Goal: Navigation & Orientation: Understand site structure

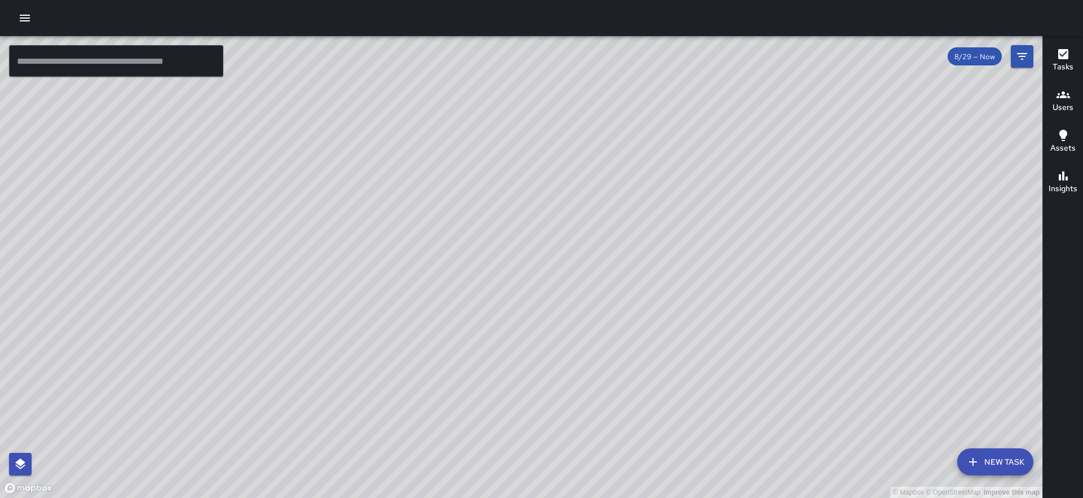
scroll to position [30828, 0]
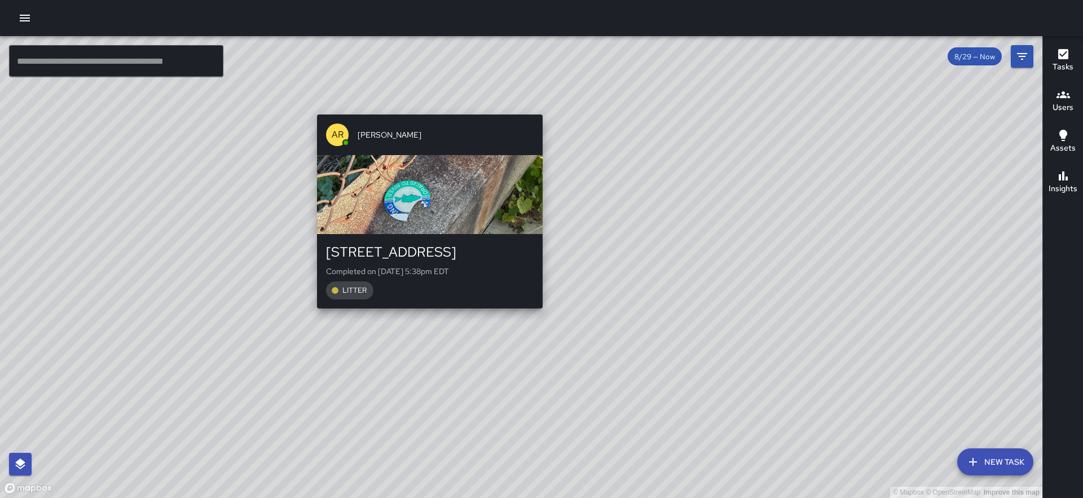
click at [423, 319] on div "© Mapbox © OpenStreetMap Improve this map AR [PERSON_NAME] [STREET_ADDRESS] Com…" at bounding box center [521, 267] width 1042 height 462
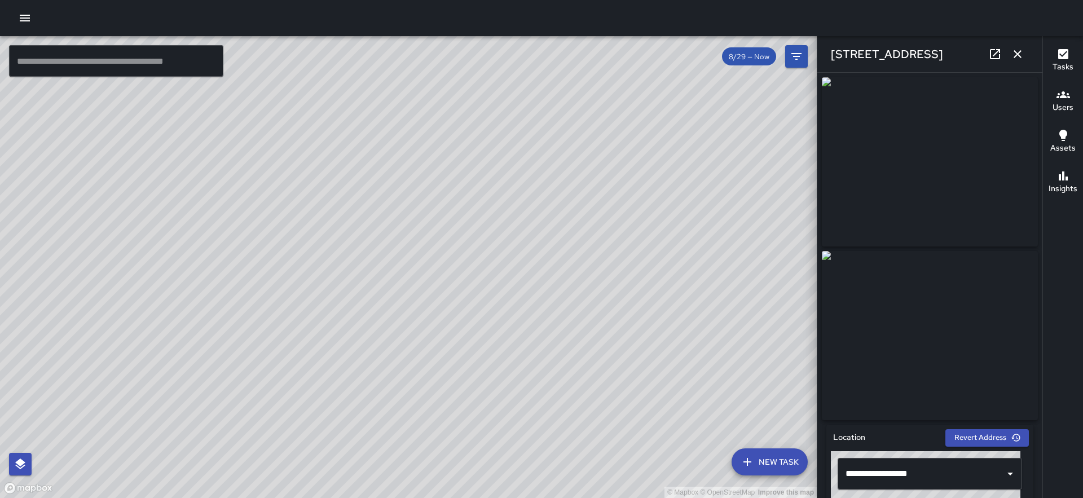
click at [1013, 59] on icon "button" at bounding box center [1018, 54] width 14 height 14
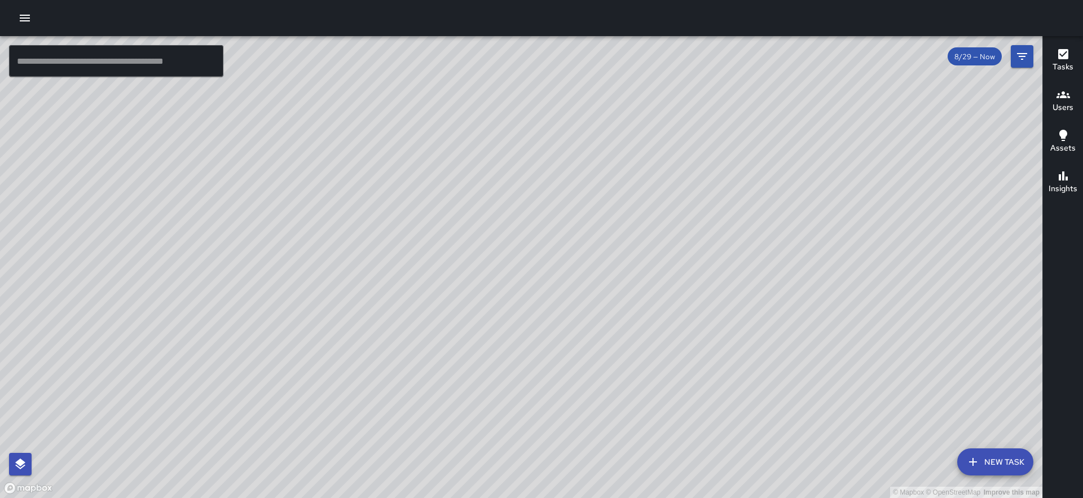
drag, startPoint x: 836, startPoint y: 336, endPoint x: 761, endPoint y: 270, distance: 99.5
click at [763, 271] on div "© Mapbox © OpenStreetMap Improve this map" at bounding box center [521, 267] width 1042 height 462
click at [744, 224] on div "© Mapbox © OpenStreetMap Improve this map [PERSON_NAME] [STREET_ADDRESS] Comple…" at bounding box center [521, 267] width 1042 height 462
drag, startPoint x: 746, startPoint y: 231, endPoint x: 693, endPoint y: 454, distance: 229.2
drag, startPoint x: 745, startPoint y: 403, endPoint x: 617, endPoint y: 391, distance: 128.0
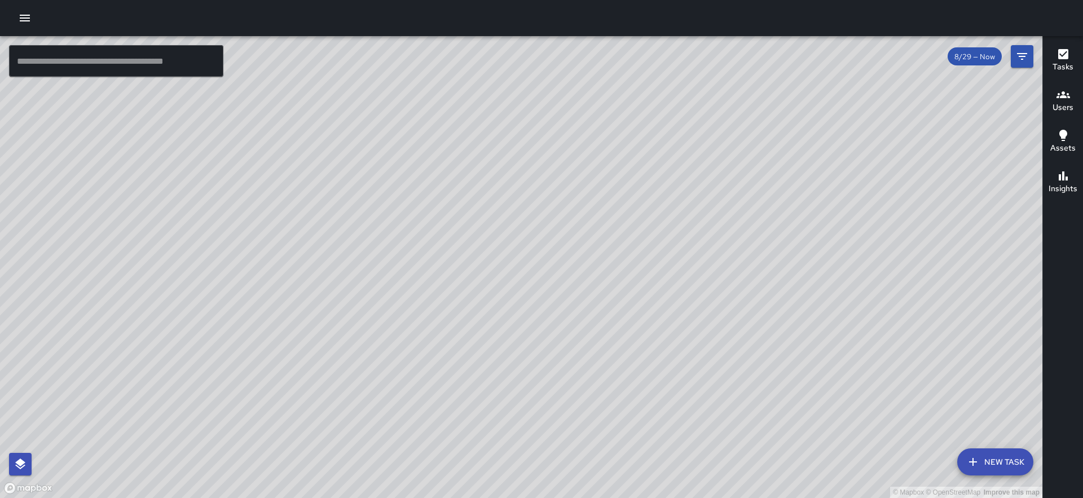
click at [617, 391] on div "© Mapbox © OpenStreetMap Improve this map" at bounding box center [521, 267] width 1042 height 462
drag, startPoint x: 714, startPoint y: 408, endPoint x: 662, endPoint y: 310, distance: 110.5
click at [662, 310] on div "© Mapbox © OpenStreetMap Improve this map" at bounding box center [521, 267] width 1042 height 462
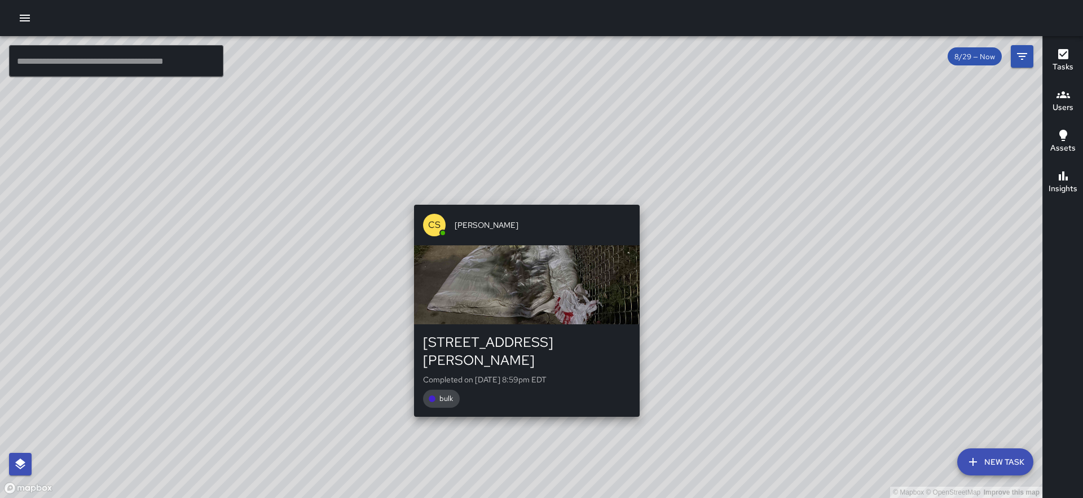
click at [522, 406] on div "© Mapbox © OpenStreetMap Improve this map CS [PERSON_NAME] [STREET_ADDRESS][PER…" at bounding box center [521, 267] width 1042 height 462
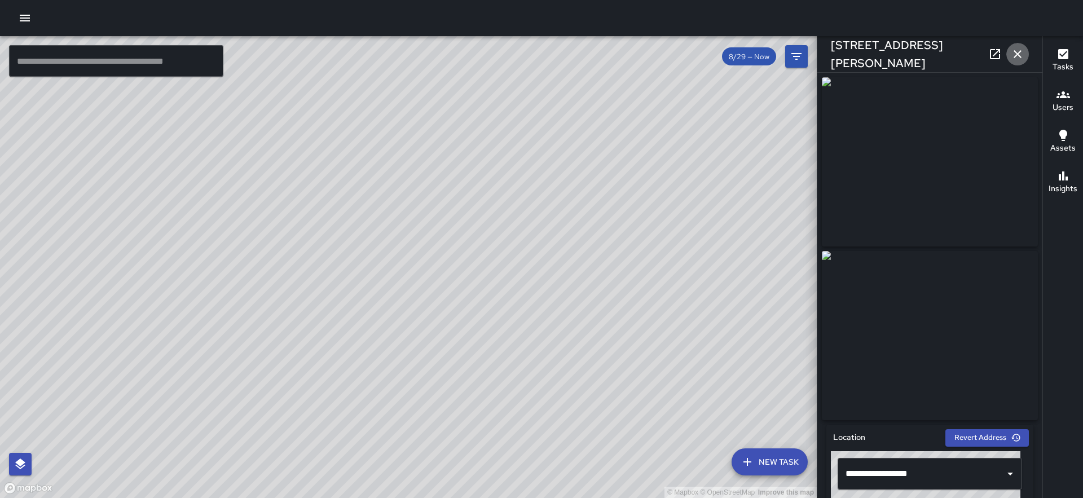
click at [1016, 56] on icon "button" at bounding box center [1018, 54] width 14 height 14
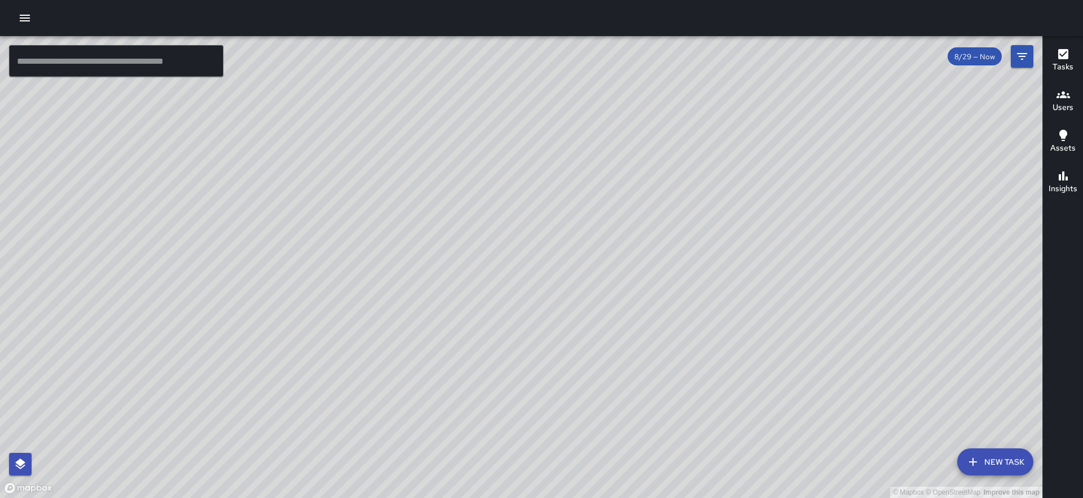
drag, startPoint x: 860, startPoint y: 224, endPoint x: 576, endPoint y: 325, distance: 301.3
click at [576, 325] on div "© Mapbox © OpenStreetMap Improve this map" at bounding box center [521, 267] width 1042 height 462
click at [1079, 110] on button "Users" at bounding box center [1063, 101] width 40 height 41
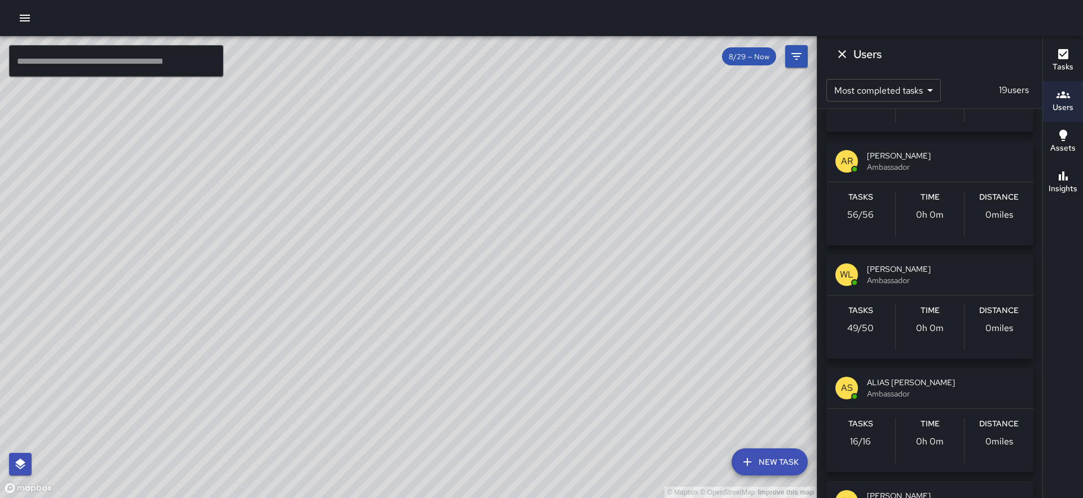
scroll to position [0, 0]
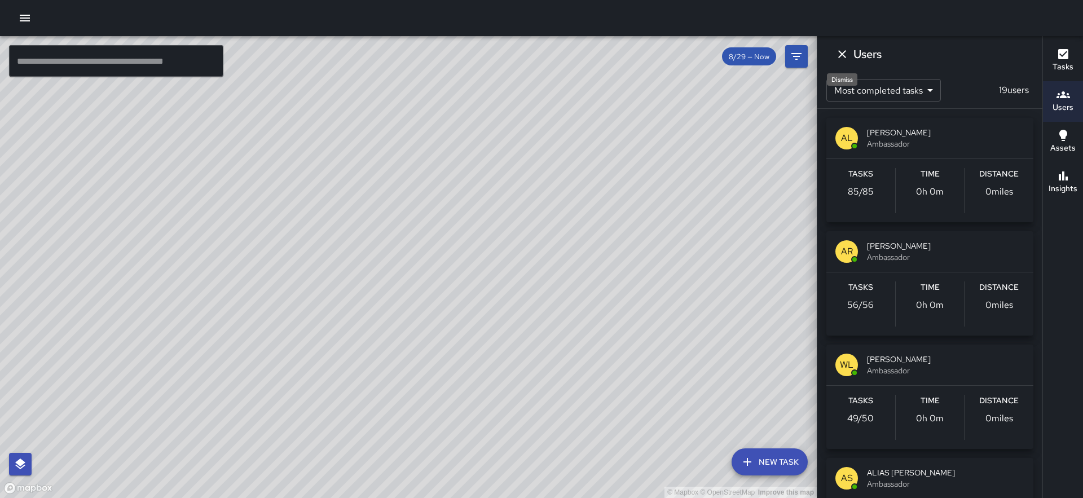
click at [840, 56] on icon "Dismiss" at bounding box center [842, 54] width 14 height 14
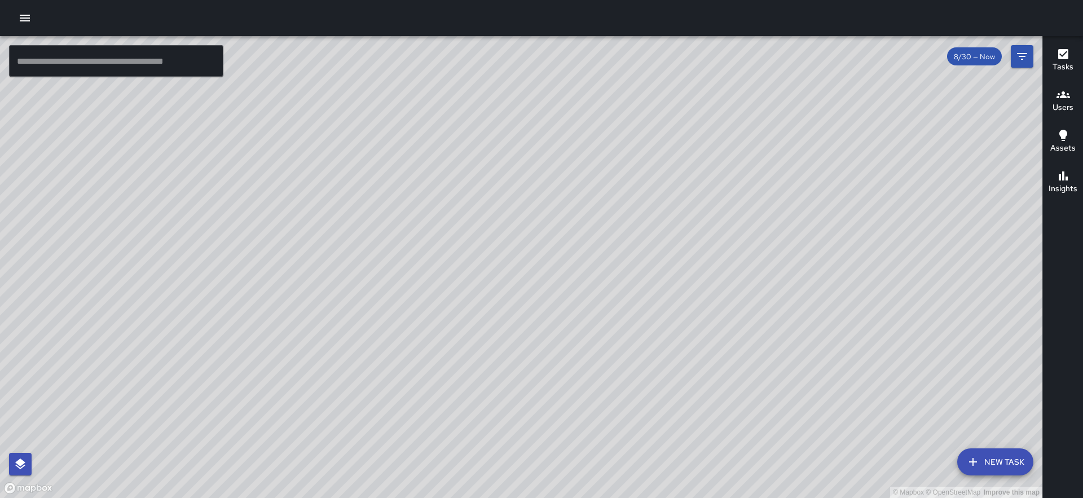
drag, startPoint x: 662, startPoint y: 153, endPoint x: 661, endPoint y: 174, distance: 21.4
click at [661, 174] on div "© Mapbox © OpenStreetMap Improve this map" at bounding box center [521, 267] width 1042 height 462
drag, startPoint x: 407, startPoint y: 199, endPoint x: 517, endPoint y: 334, distance: 174.9
click at [517, 334] on div "© Mapbox © OpenStreetMap Improve this map" at bounding box center [521, 267] width 1042 height 462
drag, startPoint x: 442, startPoint y: 411, endPoint x: 395, endPoint y: 342, distance: 84.0
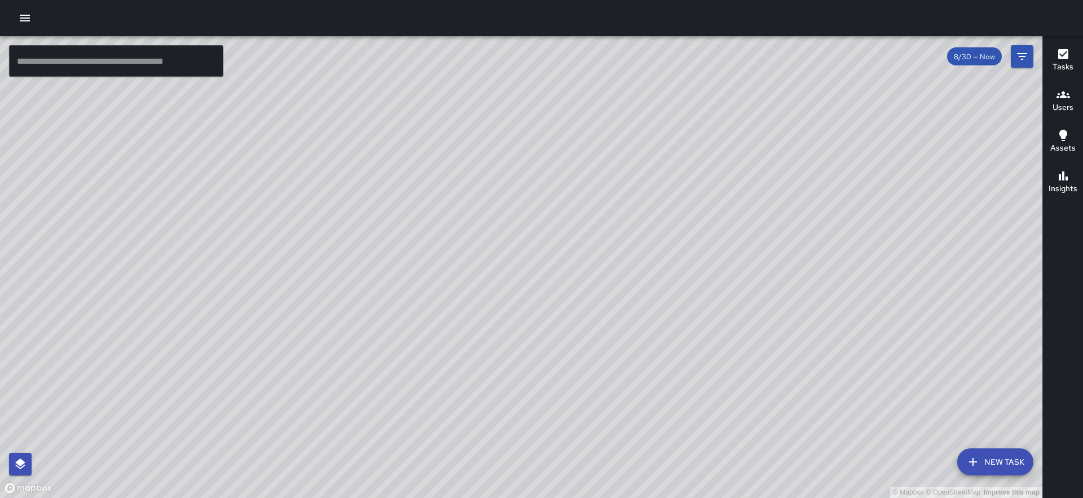
click at [395, 342] on div "© Mapbox © OpenStreetMap Improve this map" at bounding box center [521, 267] width 1042 height 462
drag, startPoint x: 305, startPoint y: 353, endPoint x: 289, endPoint y: 310, distance: 46.0
click at [289, 310] on div "© Mapbox © OpenStreetMap Improve this map" at bounding box center [521, 267] width 1042 height 462
drag, startPoint x: 407, startPoint y: 285, endPoint x: 375, endPoint y: 458, distance: 176.2
click at [375, 458] on div "© Mapbox © OpenStreetMap Improve this map" at bounding box center [521, 267] width 1042 height 462
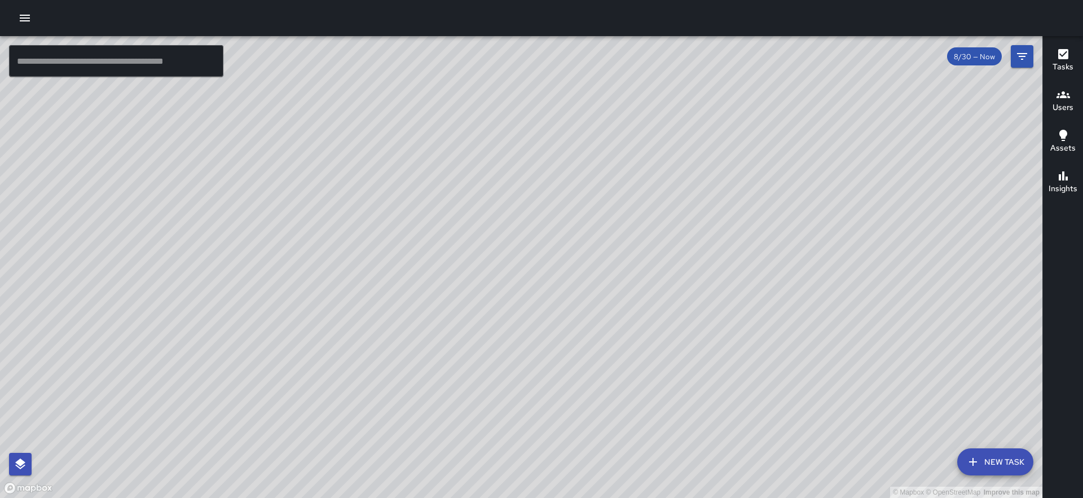
drag, startPoint x: 365, startPoint y: 388, endPoint x: 356, endPoint y: 296, distance: 92.4
click at [356, 296] on div "© Mapbox © OpenStreetMap Improve this map" at bounding box center [521, 267] width 1042 height 462
drag, startPoint x: 478, startPoint y: 244, endPoint x: 452, endPoint y: 407, distance: 165.2
click at [452, 407] on div "© Mapbox © OpenStreetMap Improve this map" at bounding box center [521, 267] width 1042 height 462
drag, startPoint x: 429, startPoint y: 348, endPoint x: 565, endPoint y: 277, distance: 153.9
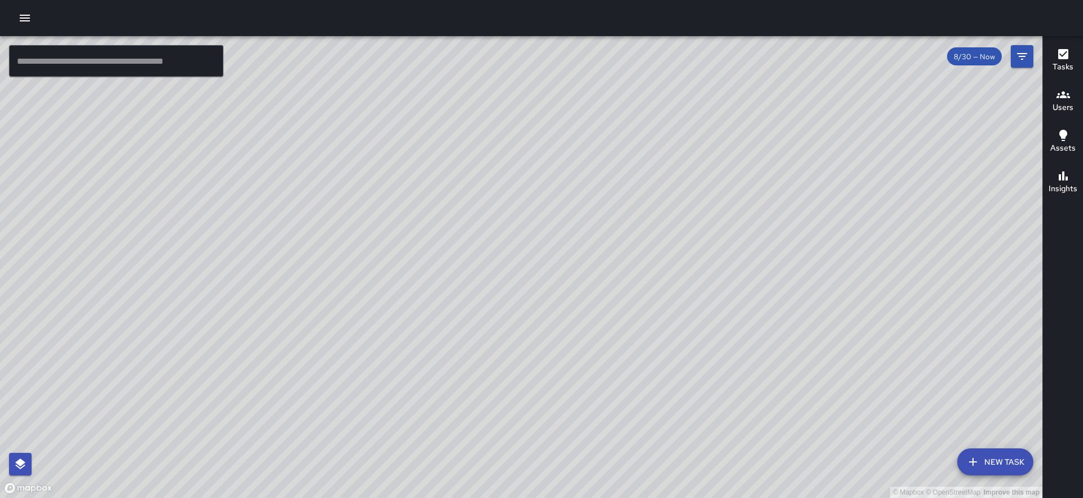
click at [565, 277] on div "© Mapbox © OpenStreetMap Improve this map" at bounding box center [521, 267] width 1042 height 462
drag, startPoint x: 314, startPoint y: 316, endPoint x: 520, endPoint y: 243, distance: 218.4
click at [520, 243] on div "© Mapbox © OpenStreetMap Improve this map" at bounding box center [521, 267] width 1042 height 462
drag, startPoint x: 597, startPoint y: 336, endPoint x: 606, endPoint y: 295, distance: 41.5
click at [606, 295] on div "© Mapbox © OpenStreetMap Improve this map" at bounding box center [521, 267] width 1042 height 462
